Goal: Task Accomplishment & Management: Use online tool/utility

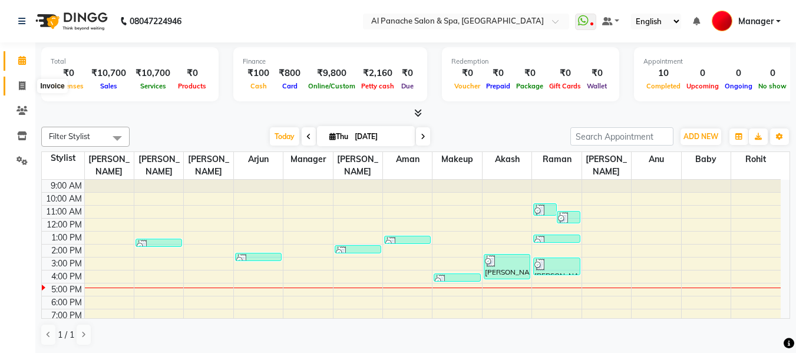
click at [24, 82] on icon at bounding box center [22, 85] width 6 height 9
select select "service"
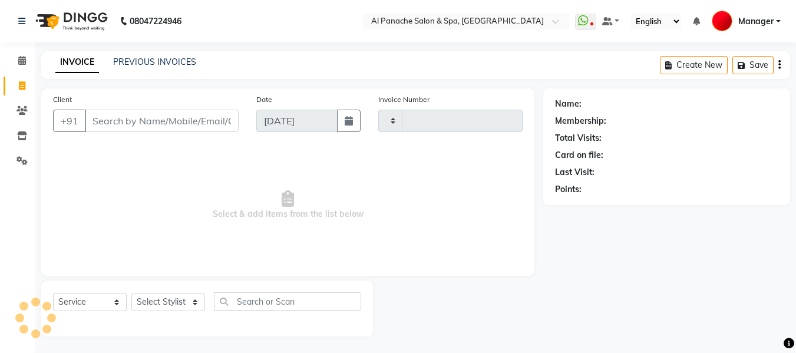
type input "2153"
select select "751"
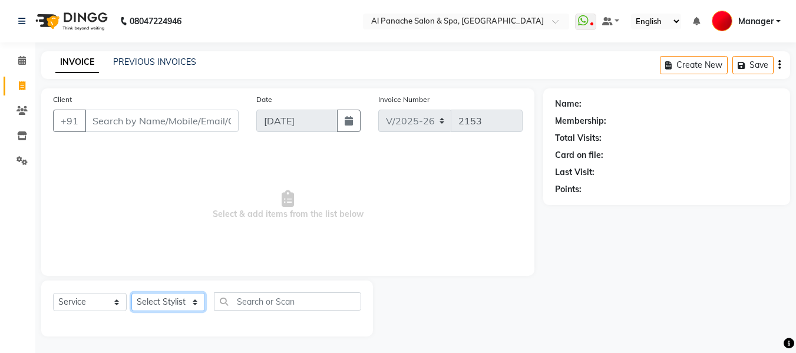
click at [161, 299] on select "Select Stylist [PERSON_NAME] [PERSON_NAME] Baby [PERSON_NAME] Makeup Manager [P…" at bounding box center [168, 302] width 74 height 18
select select "88146"
click at [131, 293] on select "Select Stylist [PERSON_NAME] [PERSON_NAME] Baby [PERSON_NAME] Makeup Manager [P…" at bounding box center [168, 302] width 74 height 18
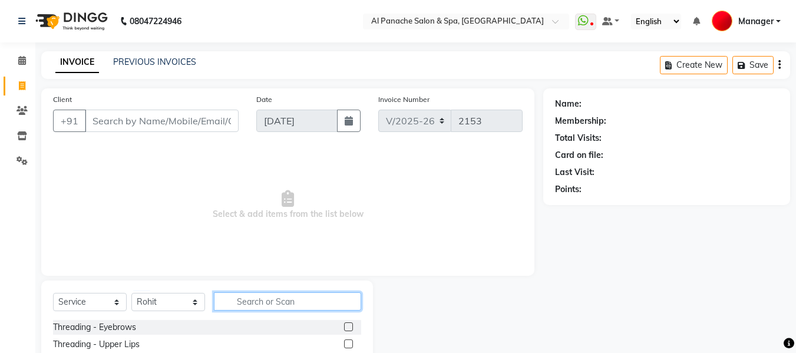
click at [261, 301] on input "text" at bounding box center [287, 301] width 147 height 18
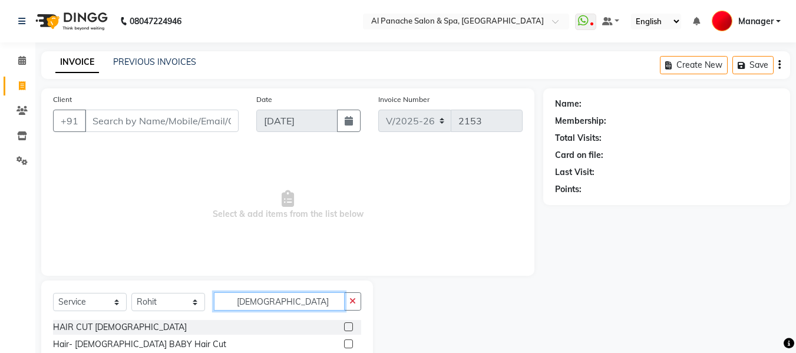
type input "[DEMOGRAPHIC_DATA]"
click at [350, 324] on label at bounding box center [348, 326] width 9 height 9
click at [350, 324] on input "checkbox" at bounding box center [348, 327] width 8 height 8
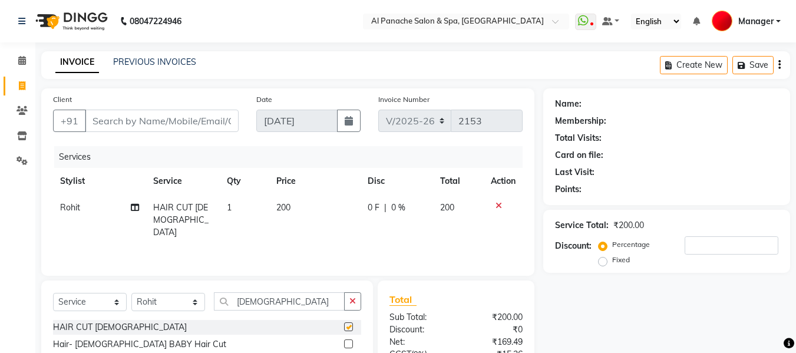
checkbox input "false"
click at [198, 120] on input "Client" at bounding box center [162, 121] width 154 height 22
type input "p"
type input "0"
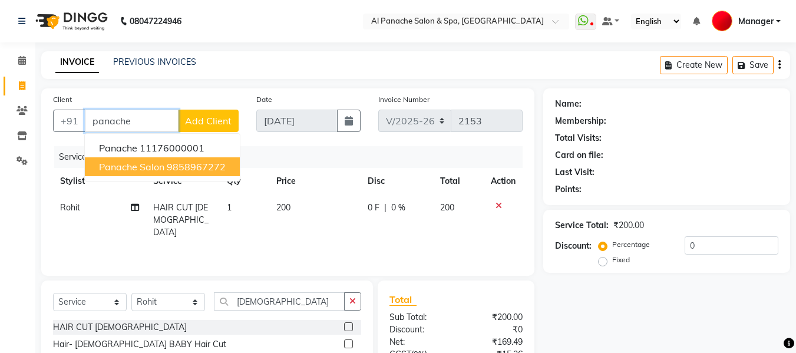
click at [194, 169] on ngb-highlight "9858967272" at bounding box center [196, 167] width 59 height 12
type input "9858967272"
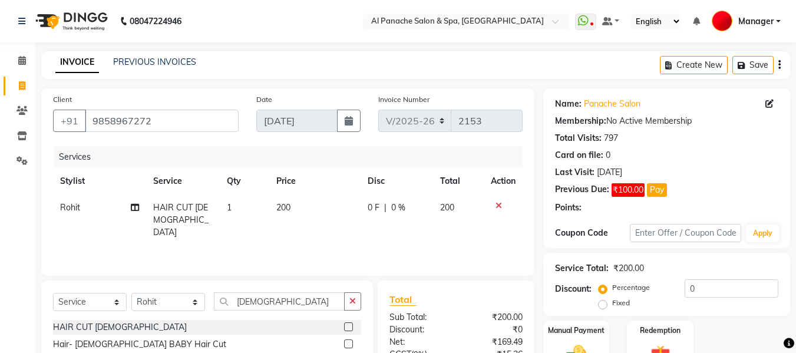
scroll to position [118, 0]
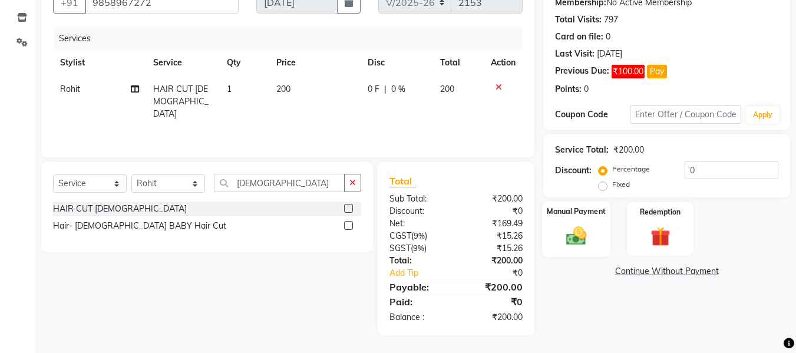
click at [574, 236] on img at bounding box center [575, 236] width 33 height 24
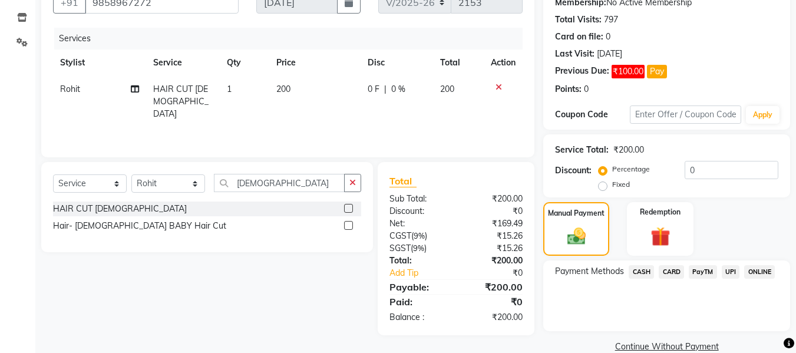
click at [730, 274] on span "UPI" at bounding box center [730, 272] width 18 height 14
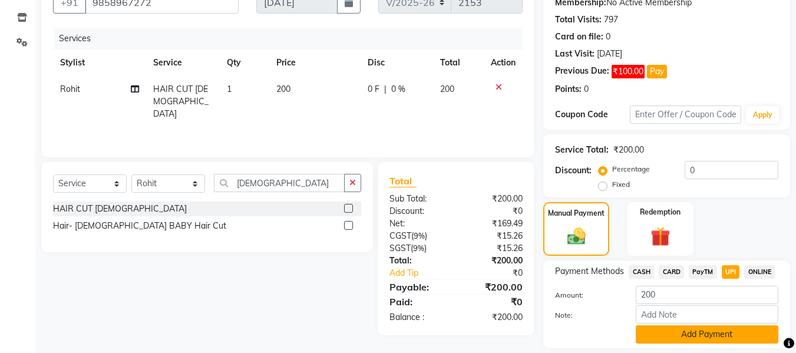
click at [733, 333] on button "Add Payment" at bounding box center [706, 334] width 143 height 18
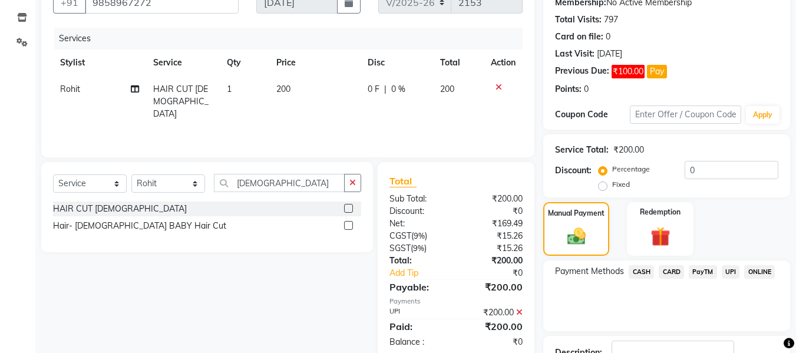
scroll to position [205, 0]
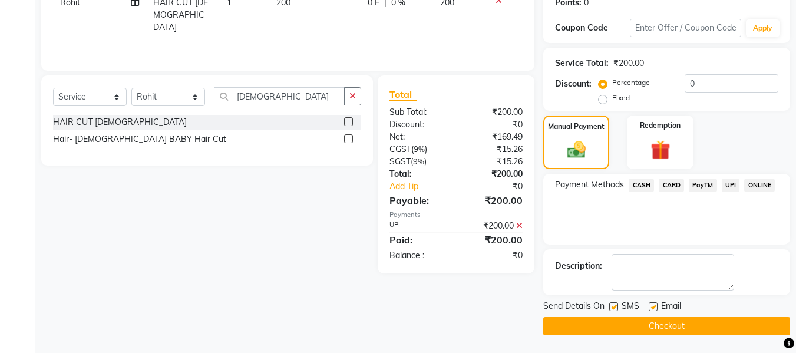
click at [670, 327] on button "Checkout" at bounding box center [666, 326] width 247 height 18
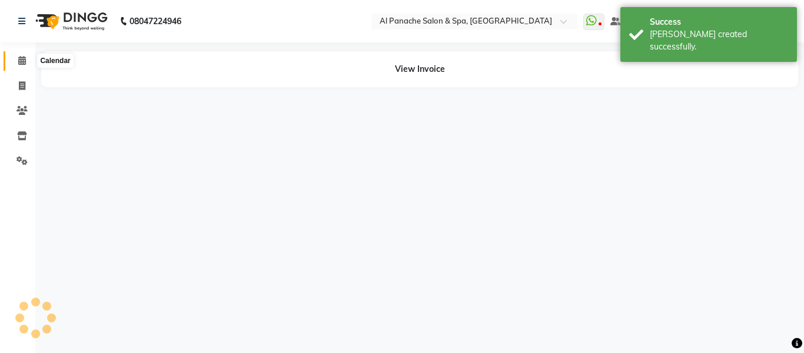
click at [18, 61] on icon at bounding box center [22, 60] width 8 height 9
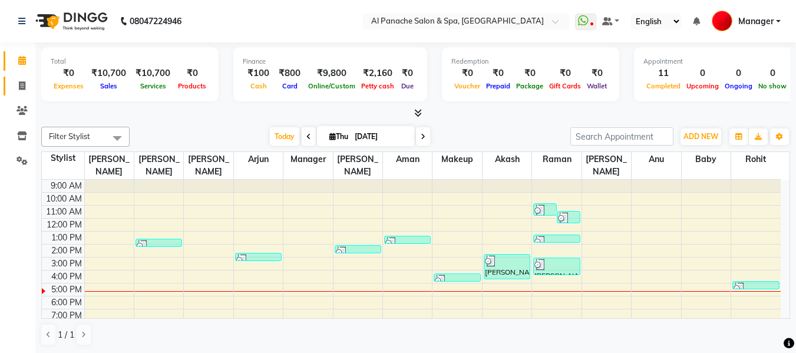
click at [19, 78] on link "Invoice" at bounding box center [18, 86] width 28 height 19
select select "service"
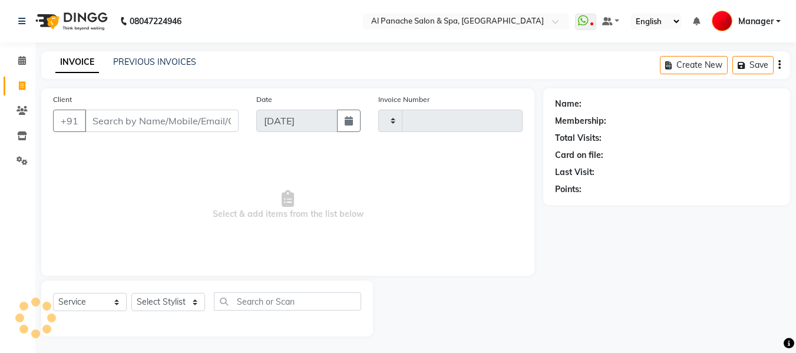
type input "2154"
select select "751"
click at [193, 122] on input "Client" at bounding box center [162, 121] width 154 height 22
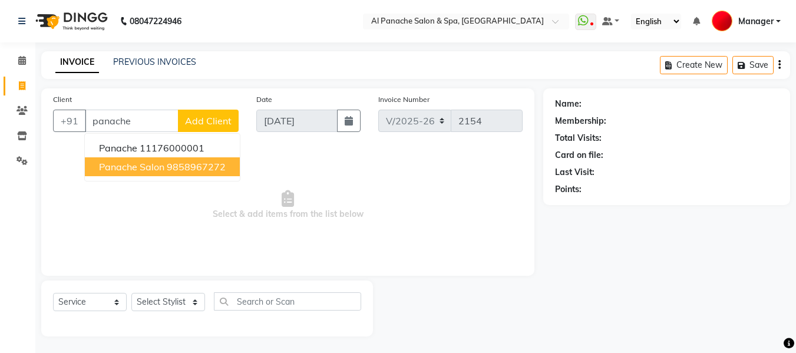
click at [195, 169] on ngb-highlight "9858967272" at bounding box center [196, 167] width 59 height 12
type input "9858967272"
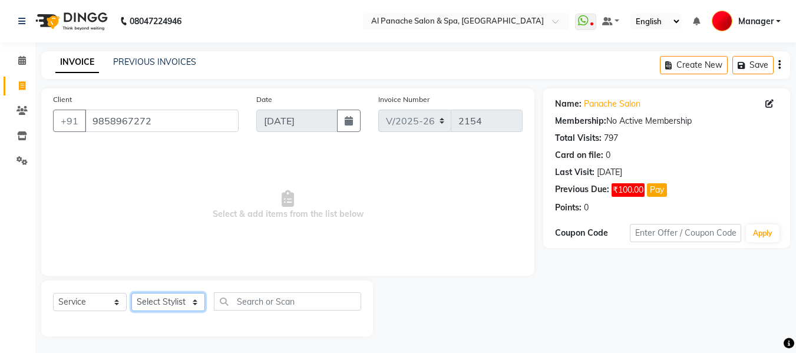
click at [174, 303] on select "Select Stylist [PERSON_NAME] [PERSON_NAME] Baby [PERSON_NAME] Makeup Manager [P…" at bounding box center [168, 302] width 74 height 18
select select "63849"
click at [131, 293] on select "Select Stylist [PERSON_NAME] [PERSON_NAME] Baby [PERSON_NAME] Makeup Manager [P…" at bounding box center [168, 302] width 74 height 18
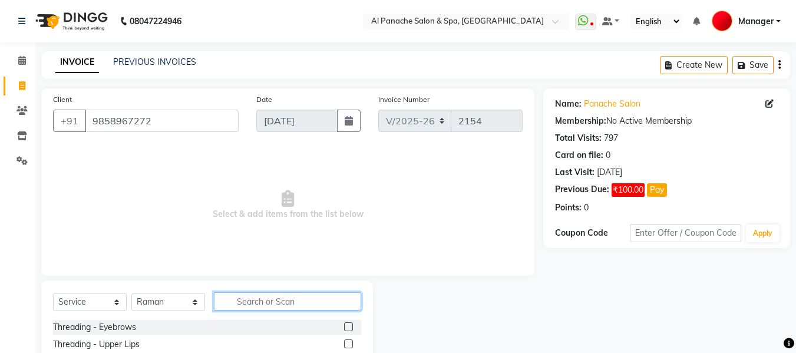
click at [282, 308] on input "text" at bounding box center [287, 301] width 147 height 18
type input "be"
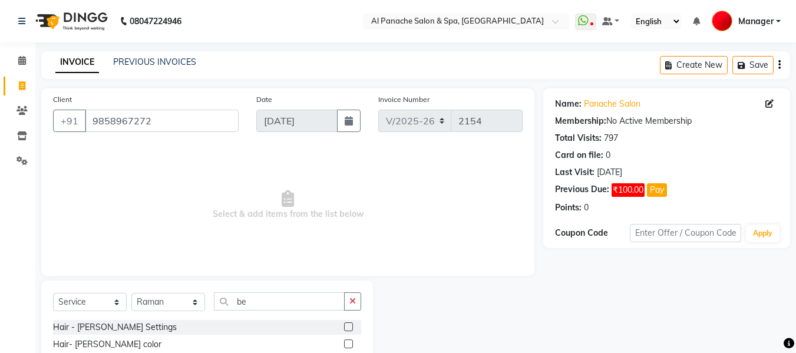
click at [346, 326] on label at bounding box center [348, 326] width 9 height 9
click at [346, 326] on input "checkbox" at bounding box center [348, 327] width 8 height 8
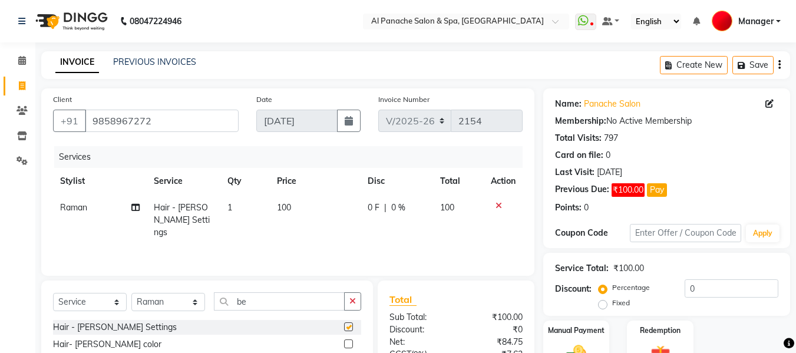
checkbox input "false"
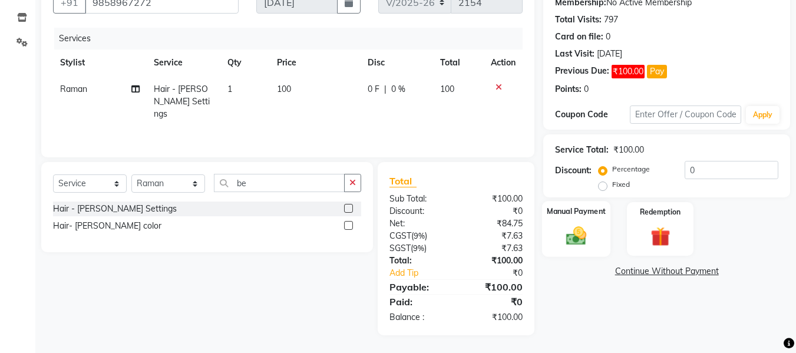
click at [574, 228] on img at bounding box center [575, 236] width 33 height 24
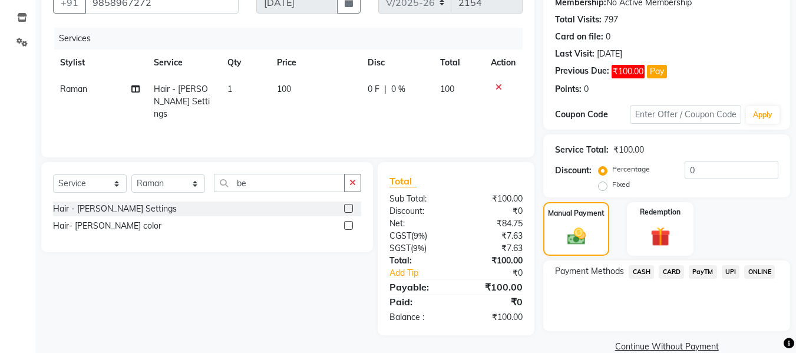
click at [724, 272] on span "UPI" at bounding box center [730, 272] width 18 height 14
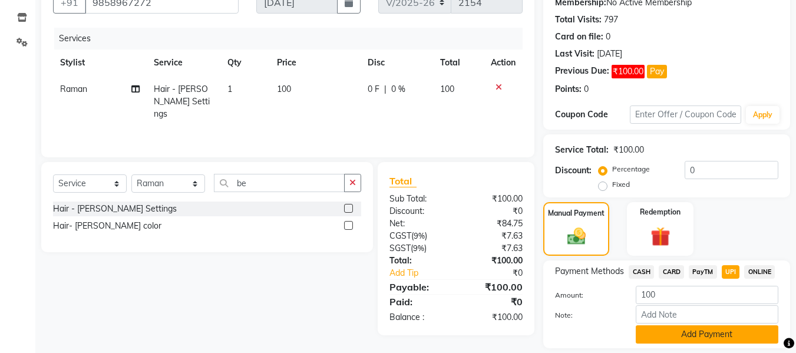
click at [690, 342] on button "Add Payment" at bounding box center [706, 334] width 143 height 18
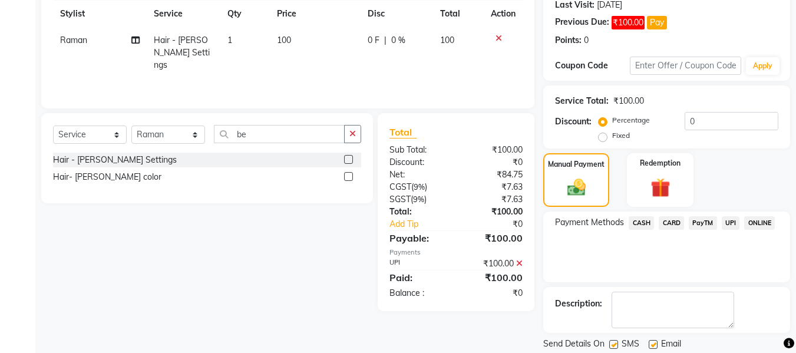
scroll to position [205, 0]
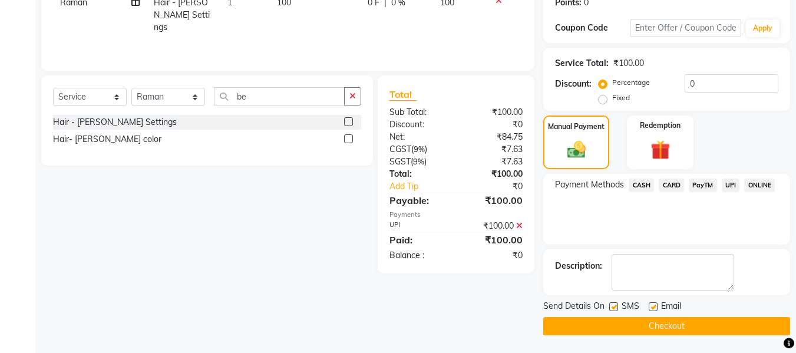
click at [670, 330] on button "Checkout" at bounding box center [666, 326] width 247 height 18
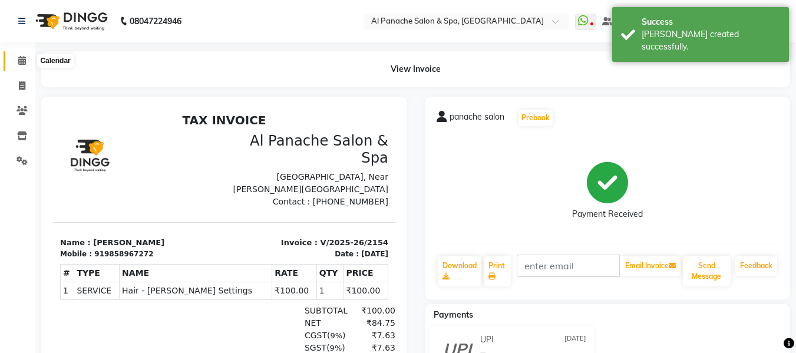
click at [15, 59] on span at bounding box center [22, 61] width 21 height 14
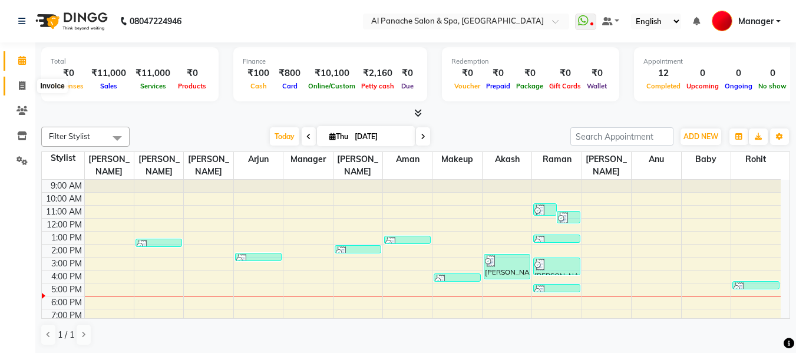
click at [22, 88] on icon at bounding box center [22, 85] width 6 height 9
select select "751"
select select "service"
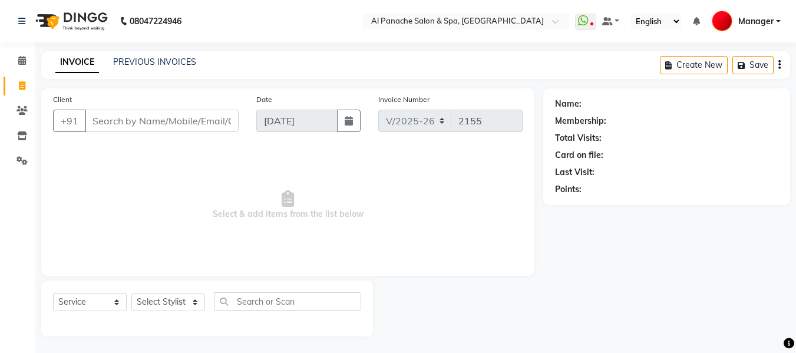
click at [177, 121] on input "Client" at bounding box center [162, 121] width 154 height 22
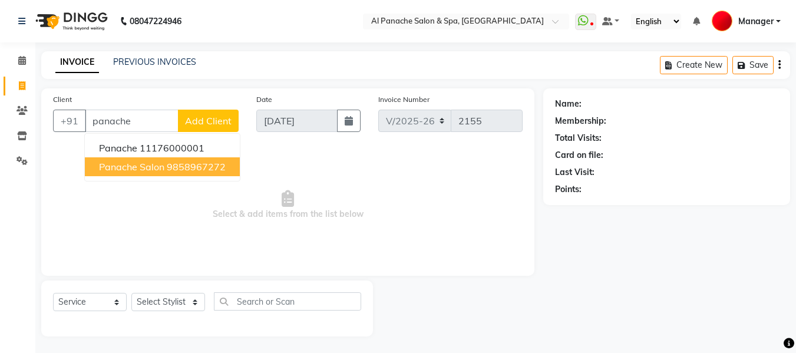
click at [180, 163] on ngb-highlight "9858967272" at bounding box center [196, 167] width 59 height 12
type input "9858967272"
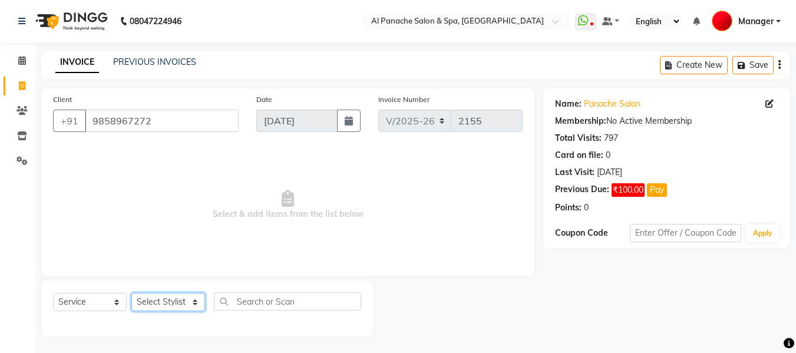
click at [163, 306] on select "Select Stylist [PERSON_NAME] [PERSON_NAME] Baby [PERSON_NAME] Makeup Manager [P…" at bounding box center [168, 302] width 74 height 18
select select "50647"
click at [131, 293] on select "Select Stylist [PERSON_NAME] [PERSON_NAME] Baby [PERSON_NAME] Makeup Manager [P…" at bounding box center [168, 302] width 74 height 18
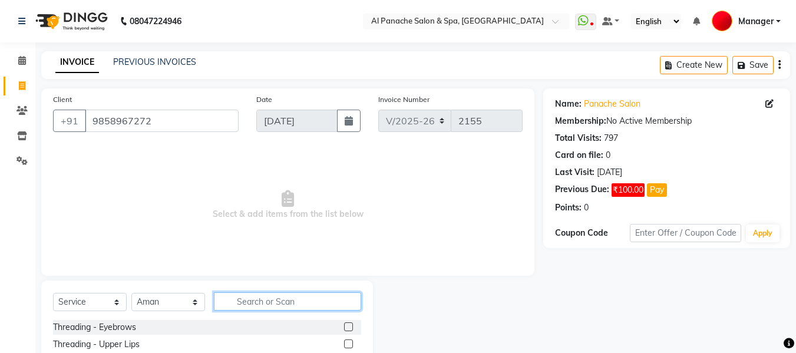
click at [264, 307] on input "text" at bounding box center [287, 301] width 147 height 18
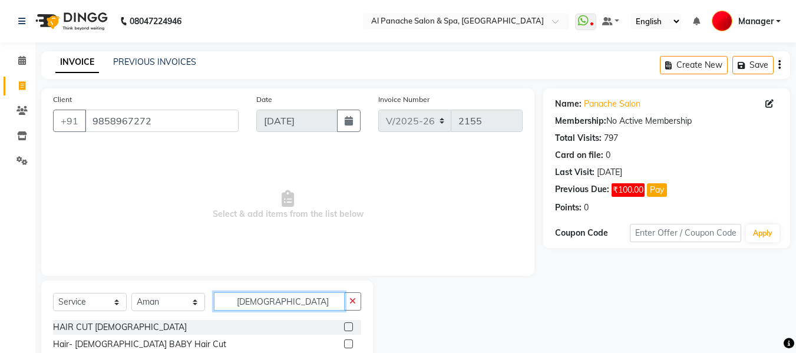
type input "[DEMOGRAPHIC_DATA]"
click at [344, 329] on label at bounding box center [348, 326] width 9 height 9
click at [344, 329] on input "checkbox" at bounding box center [348, 327] width 8 height 8
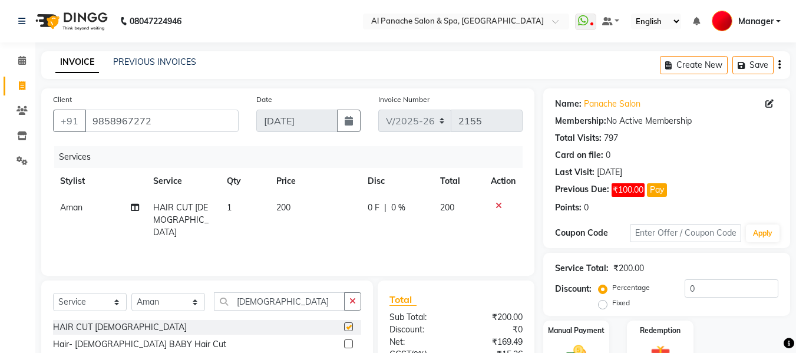
checkbox input "false"
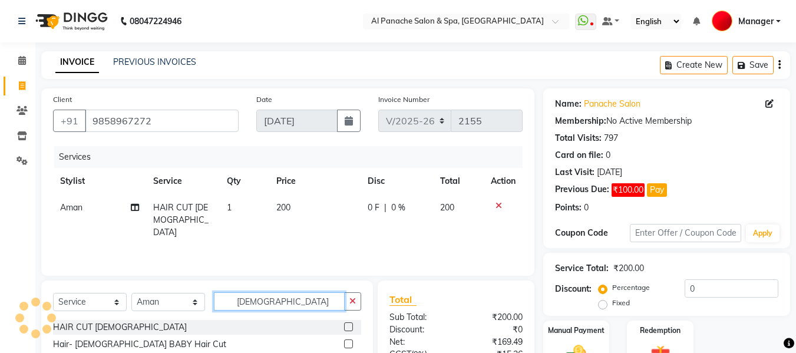
click at [294, 299] on input "[DEMOGRAPHIC_DATA]" at bounding box center [279, 301] width 131 height 18
type input "g"
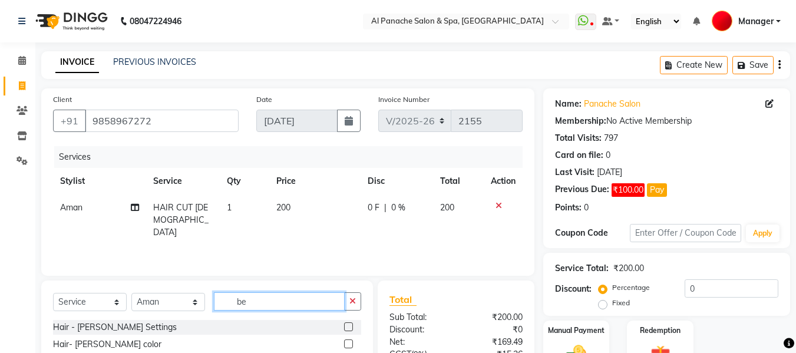
type input "be"
click at [346, 327] on label at bounding box center [348, 326] width 9 height 9
click at [346, 327] on input "checkbox" at bounding box center [348, 327] width 8 height 8
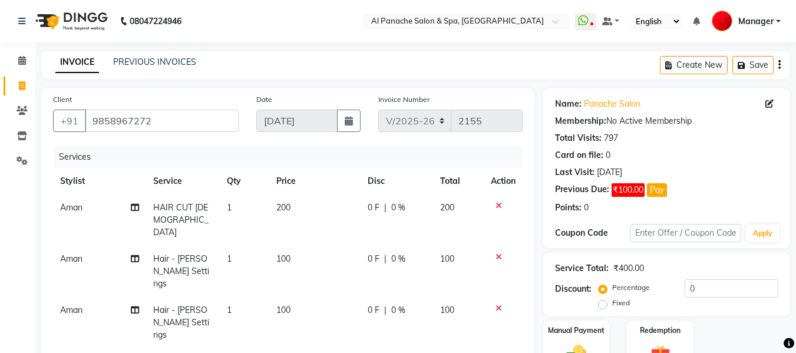
checkbox input "false"
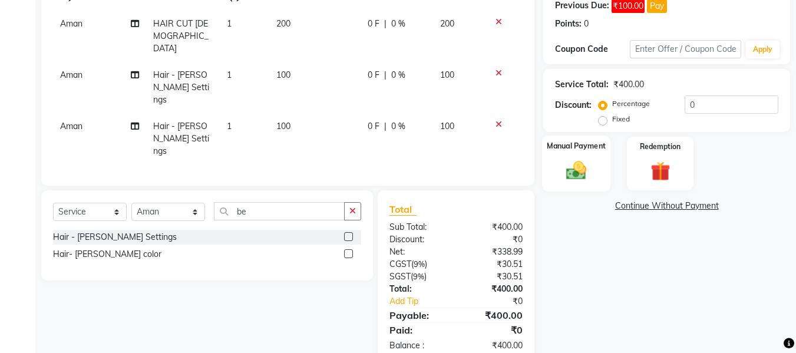
click at [581, 168] on img at bounding box center [575, 170] width 33 height 24
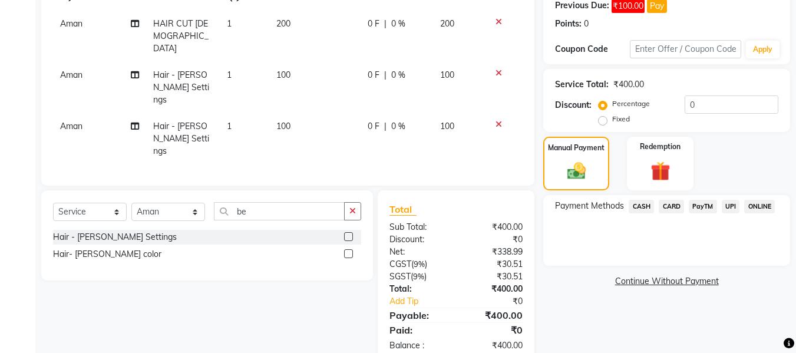
click at [639, 206] on span "CASH" at bounding box center [640, 207] width 25 height 14
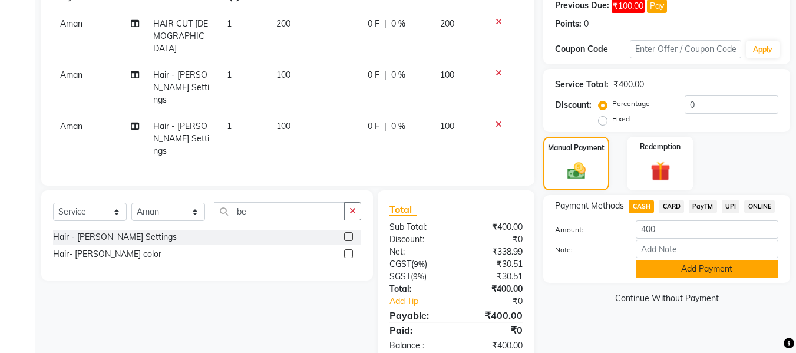
click at [708, 269] on button "Add Payment" at bounding box center [706, 269] width 143 height 18
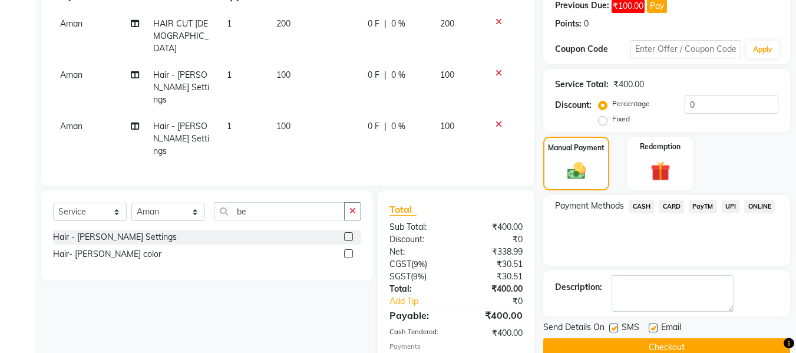
click at [744, 349] on button "Checkout" at bounding box center [666, 347] width 247 height 18
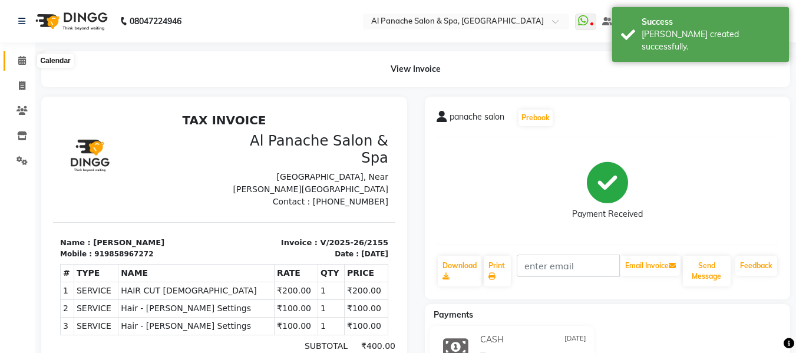
click at [27, 59] on span at bounding box center [22, 61] width 21 height 14
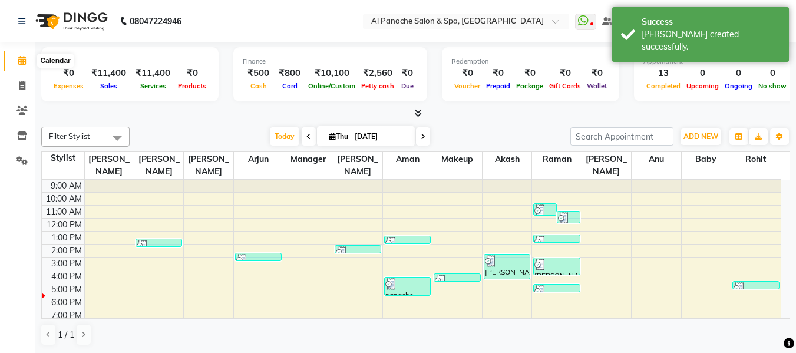
click at [19, 66] on span at bounding box center [22, 61] width 21 height 14
